Goal: Check status: Check status

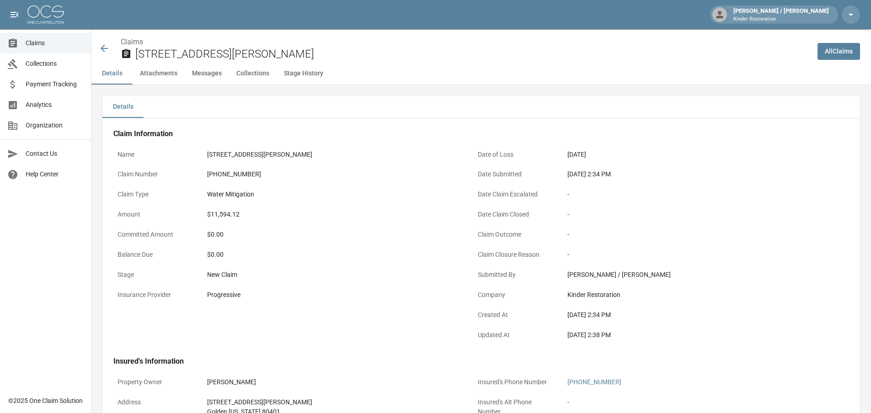
scroll to position [503, 0]
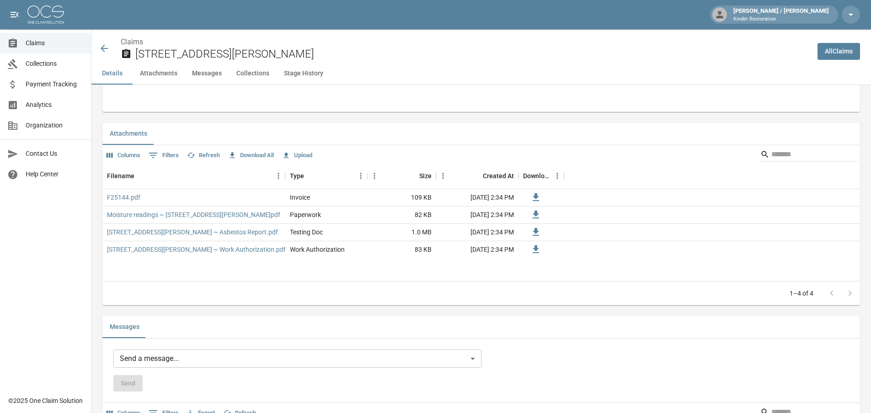
click at [46, 49] on link "Claims" at bounding box center [45, 43] width 91 height 21
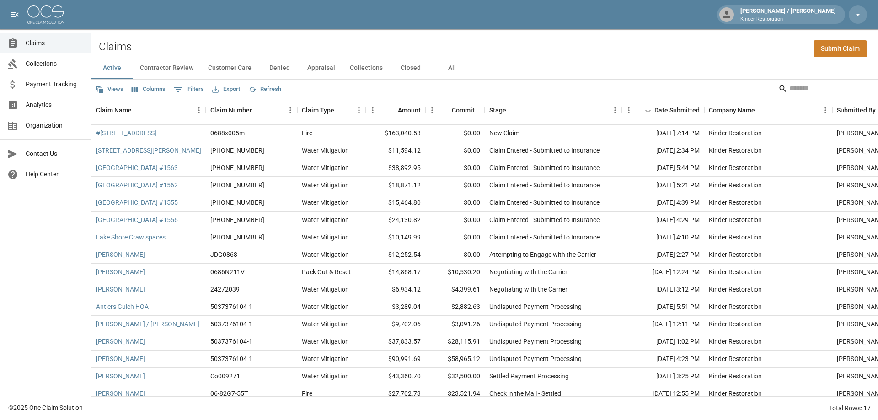
scroll to position [29, 0]
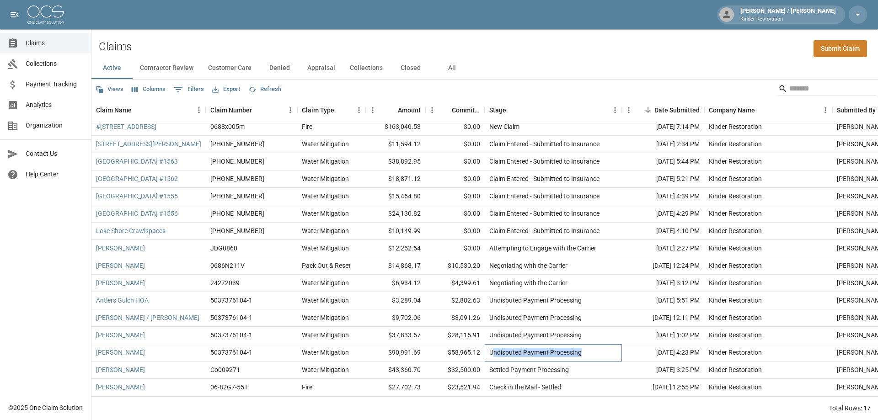
drag, startPoint x: 492, startPoint y: 346, endPoint x: 596, endPoint y: 350, distance: 103.4
click at [596, 350] on div "Undisputed Payment Processing" at bounding box center [553, 352] width 137 height 17
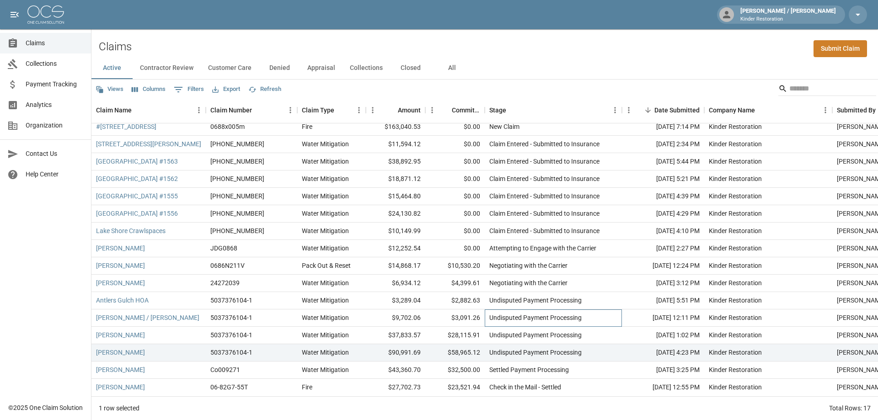
click at [600, 319] on div "Undisputed Payment Processing" at bounding box center [553, 318] width 137 height 17
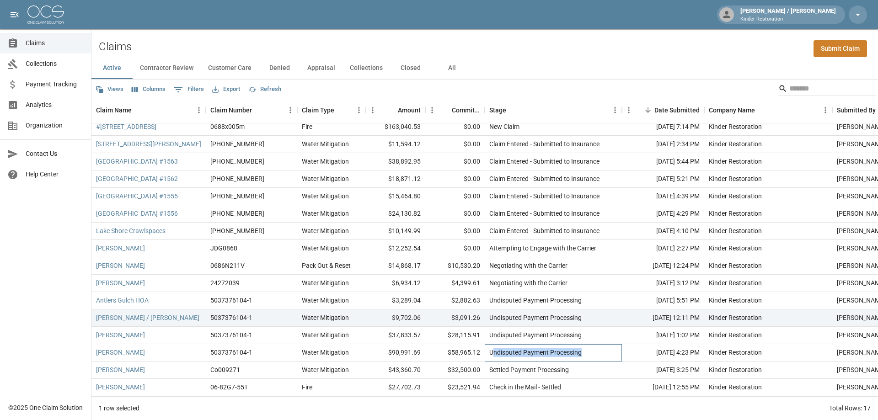
drag, startPoint x: 493, startPoint y: 347, endPoint x: 595, endPoint y: 347, distance: 102.0
click at [587, 348] on div "Undisputed Payment Processing" at bounding box center [553, 352] width 137 height 17
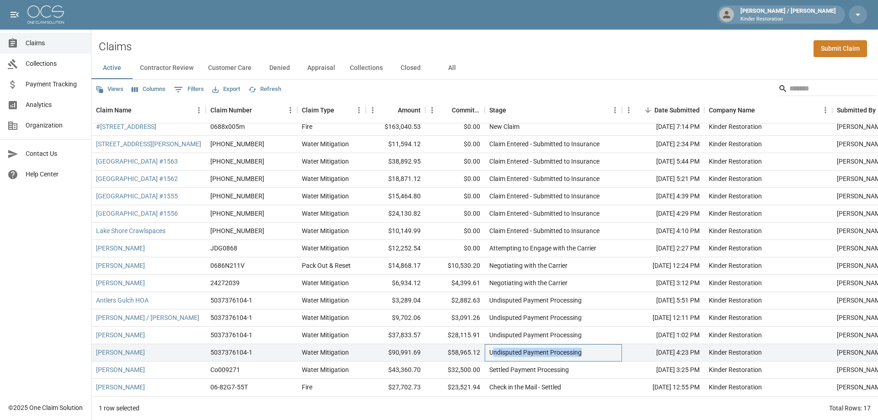
click at [588, 344] on div "Undisputed Payment Processing" at bounding box center [553, 352] width 137 height 17
drag, startPoint x: 488, startPoint y: 342, endPoint x: 596, endPoint y: 339, distance: 107.9
click at [596, 344] on div "Undisputed Payment Processing" at bounding box center [553, 352] width 137 height 17
click at [397, 410] on div "1 row selected Total Rows: 17" at bounding box center [484, 408] width 786 height 24
drag, startPoint x: 479, startPoint y: 343, endPoint x: 443, endPoint y: 343, distance: 35.7
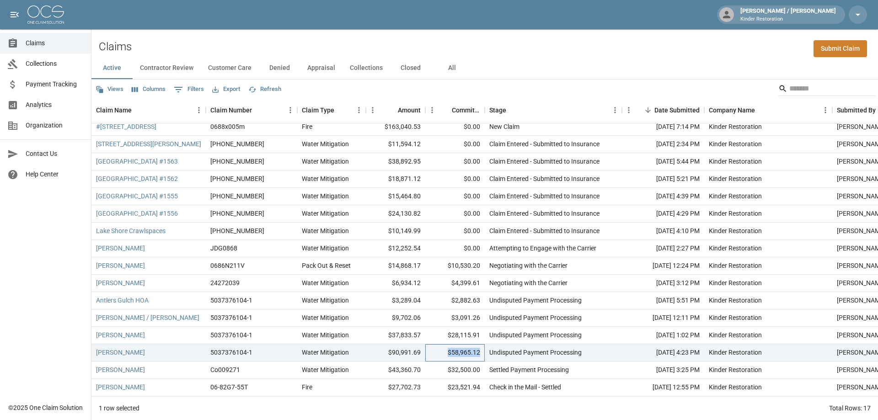
click at [443, 344] on div "$58,965.12" at bounding box center [454, 352] width 59 height 17
click at [447, 405] on div "1 row selected Total Rows: 17" at bounding box center [484, 408] width 786 height 24
